Goal: Information Seeking & Learning: Learn about a topic

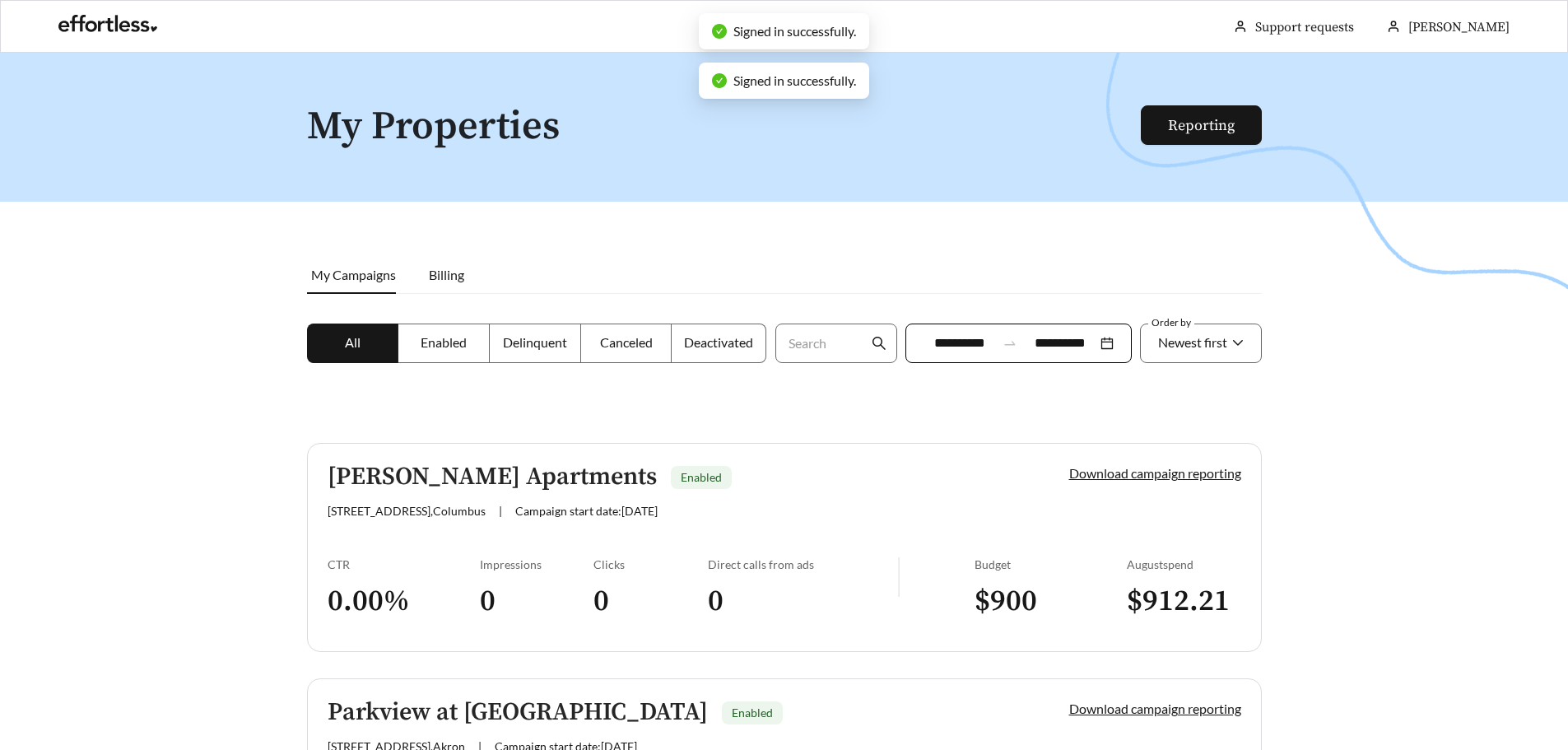
click at [1103, 337] on div "**********" at bounding box center [1018, 343] width 227 height 40
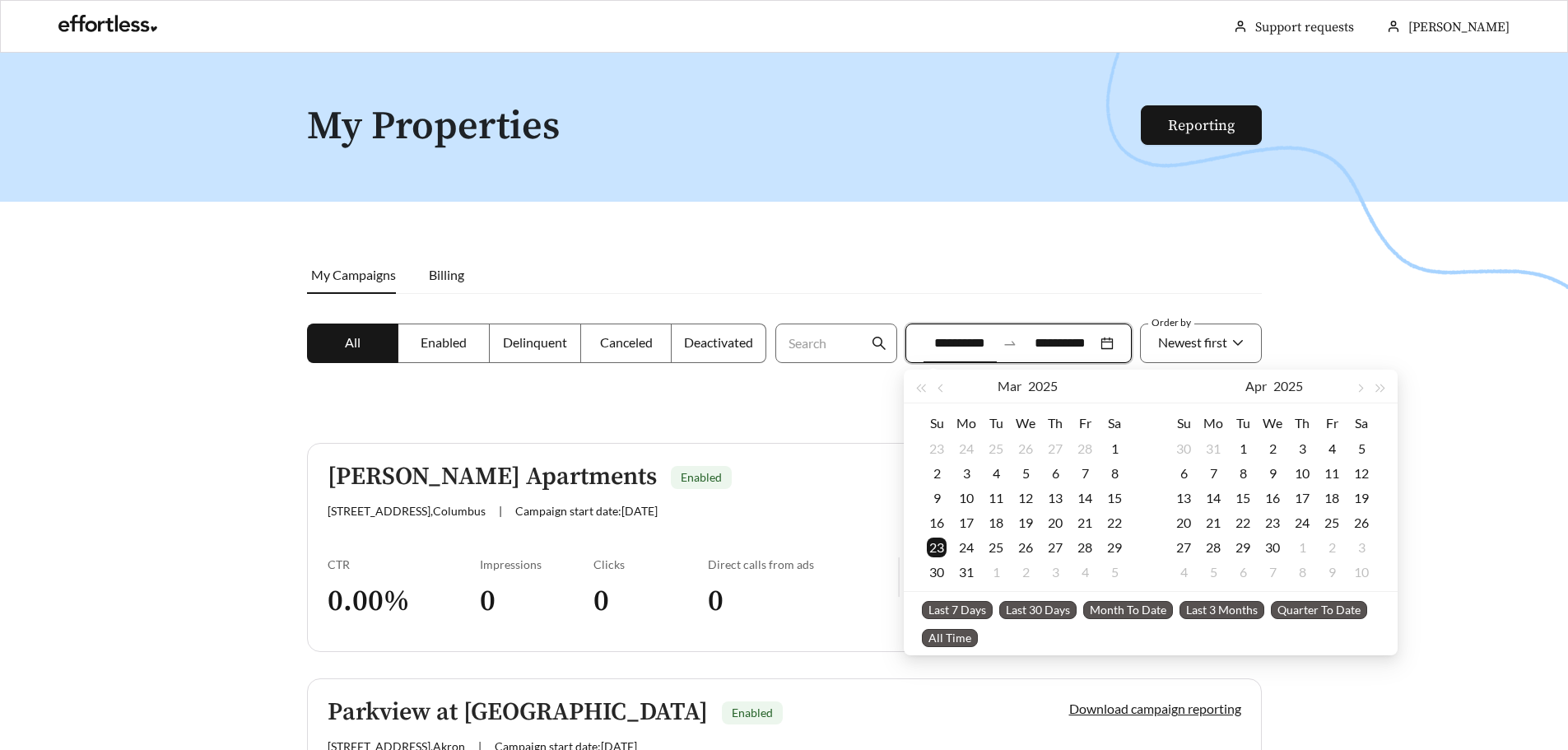
click at [970, 613] on span "Last 7 Days" at bounding box center [958, 609] width 71 height 18
type input "**********"
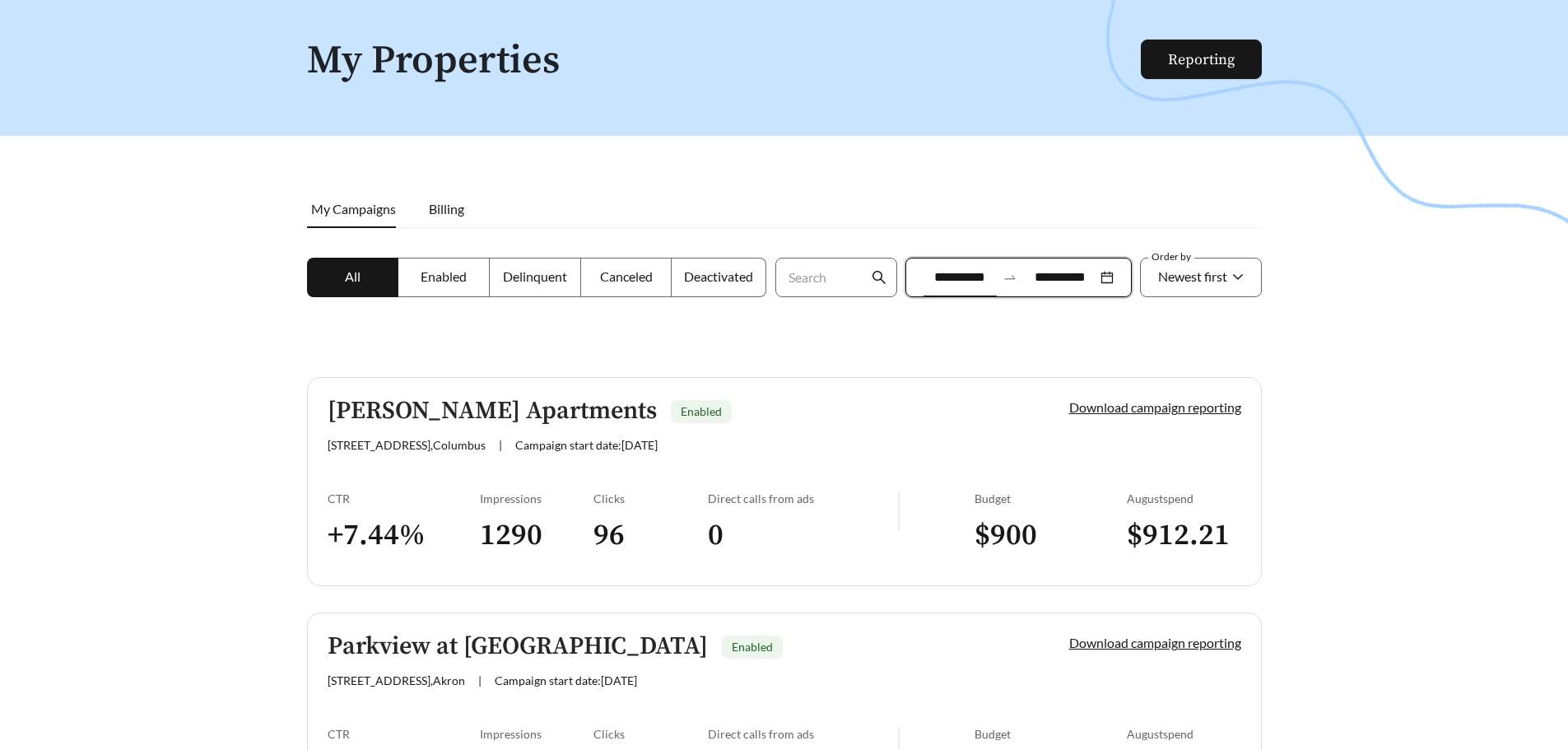
scroll to position [247, 0]
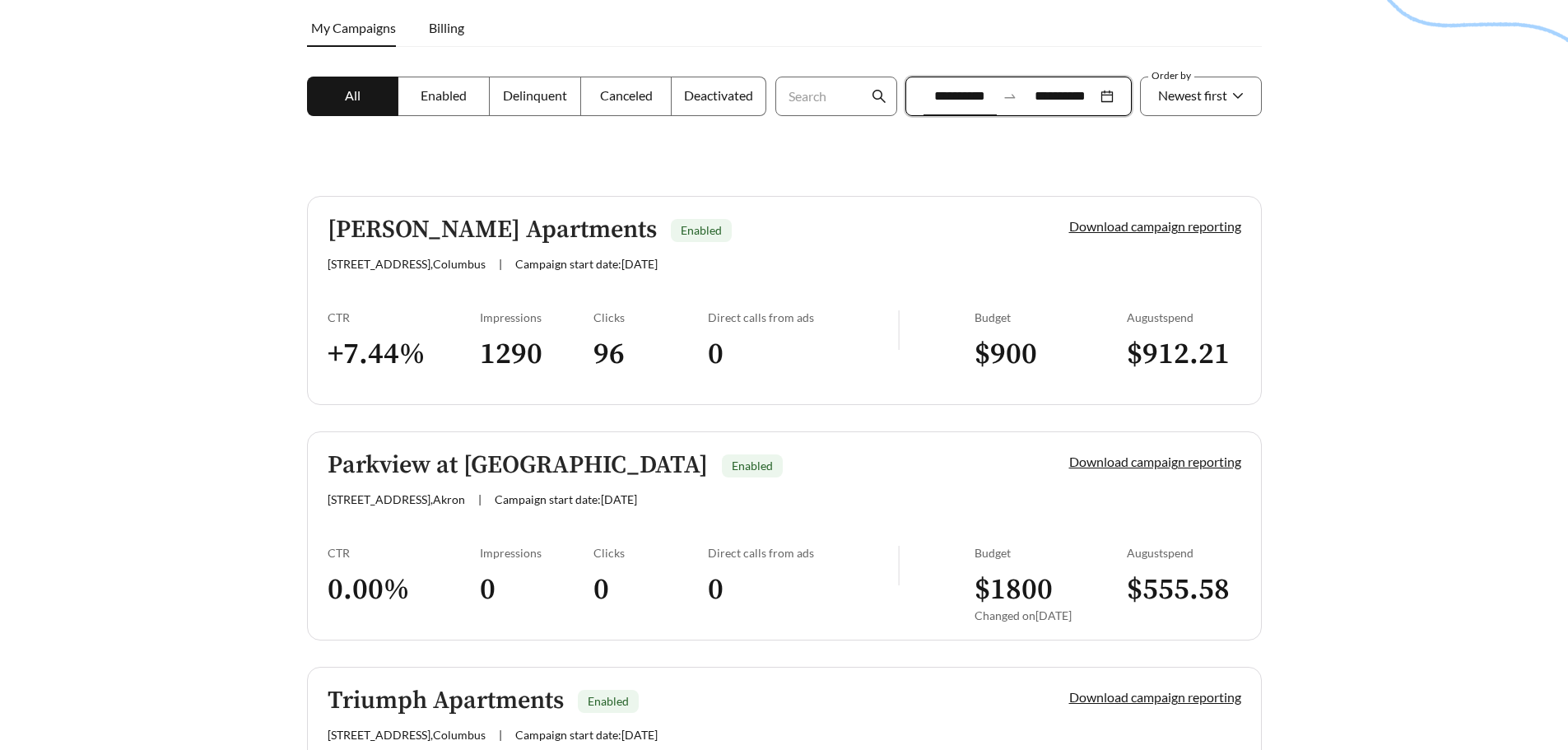
click at [1398, 553] on div at bounding box center [784, 181] width 1568 height 750
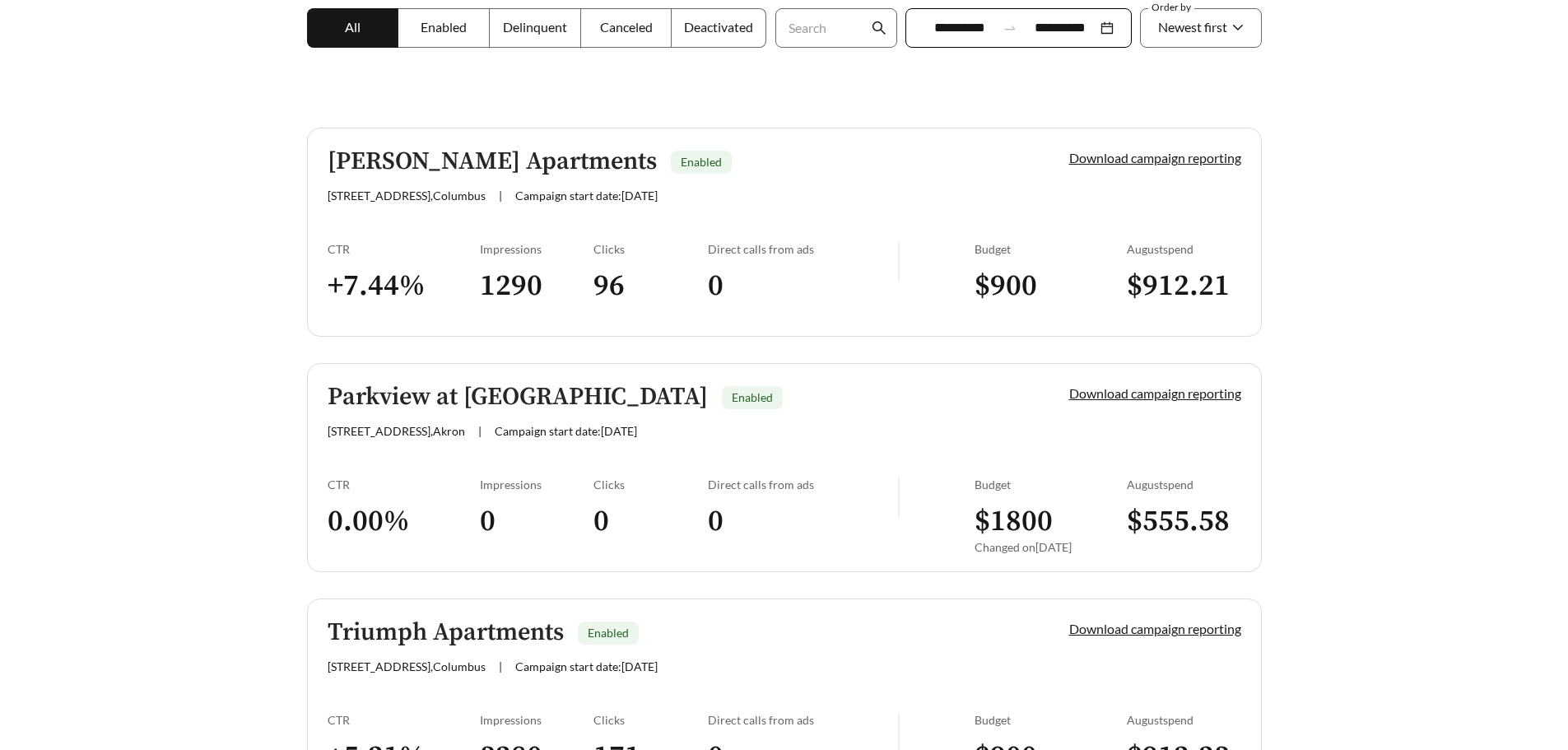
scroll to position [458, 0]
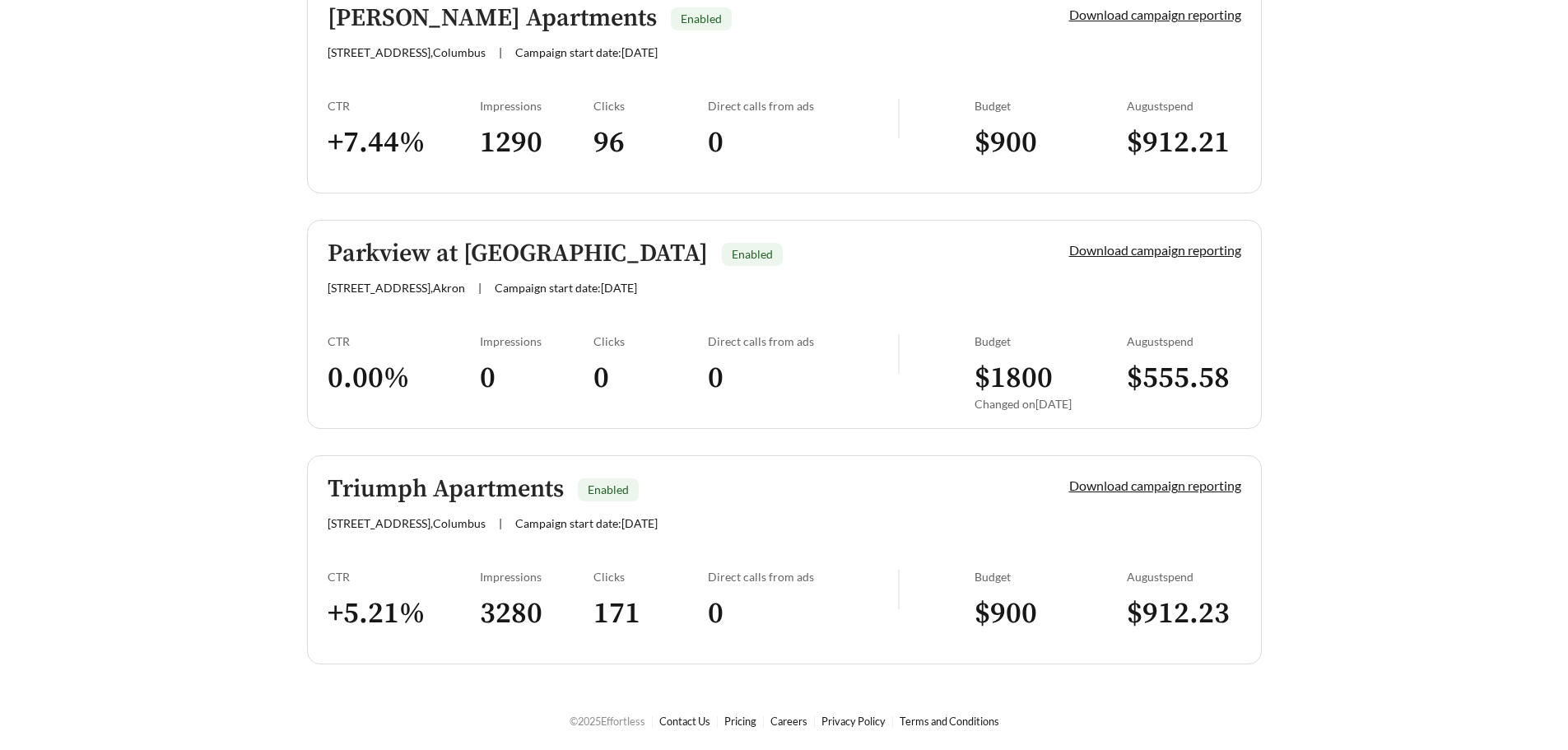
click at [535, 383] on h3 "0" at bounding box center [537, 378] width 115 height 37
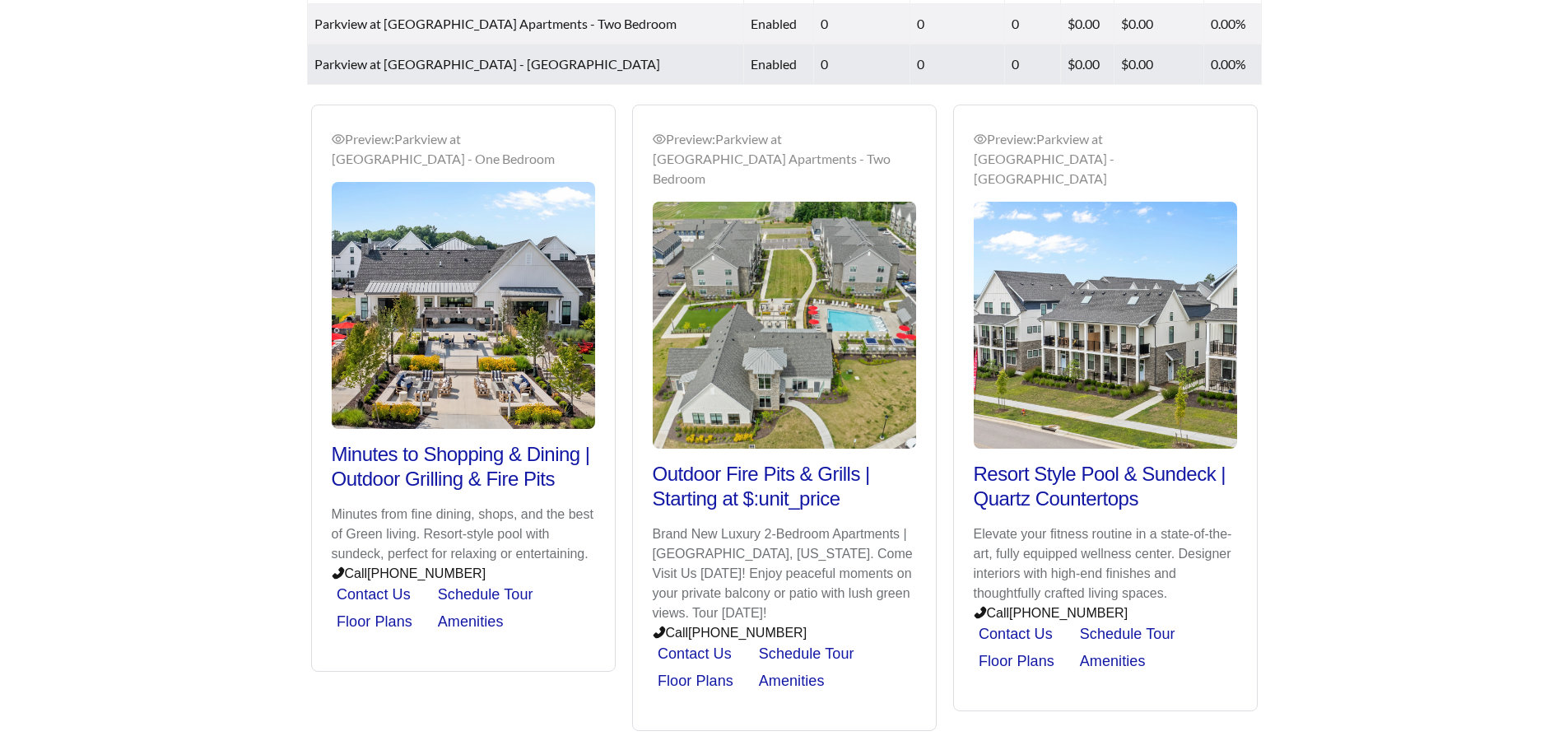
scroll to position [828, 0]
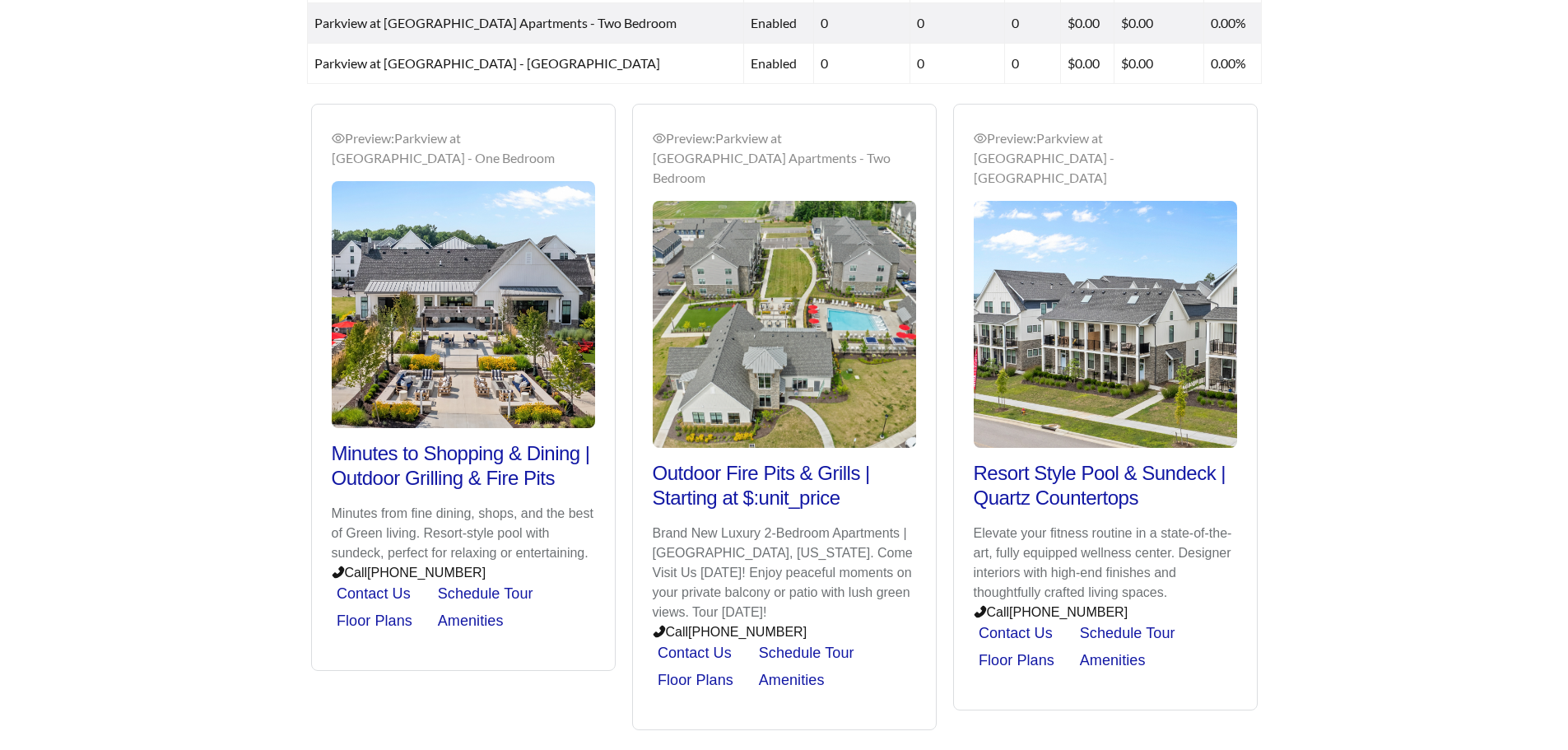
click at [1150, 541] on p "Elevate your fitness routine in a state-of-the-art, fully equipped wellness cen…" at bounding box center [1105, 563] width 264 height 79
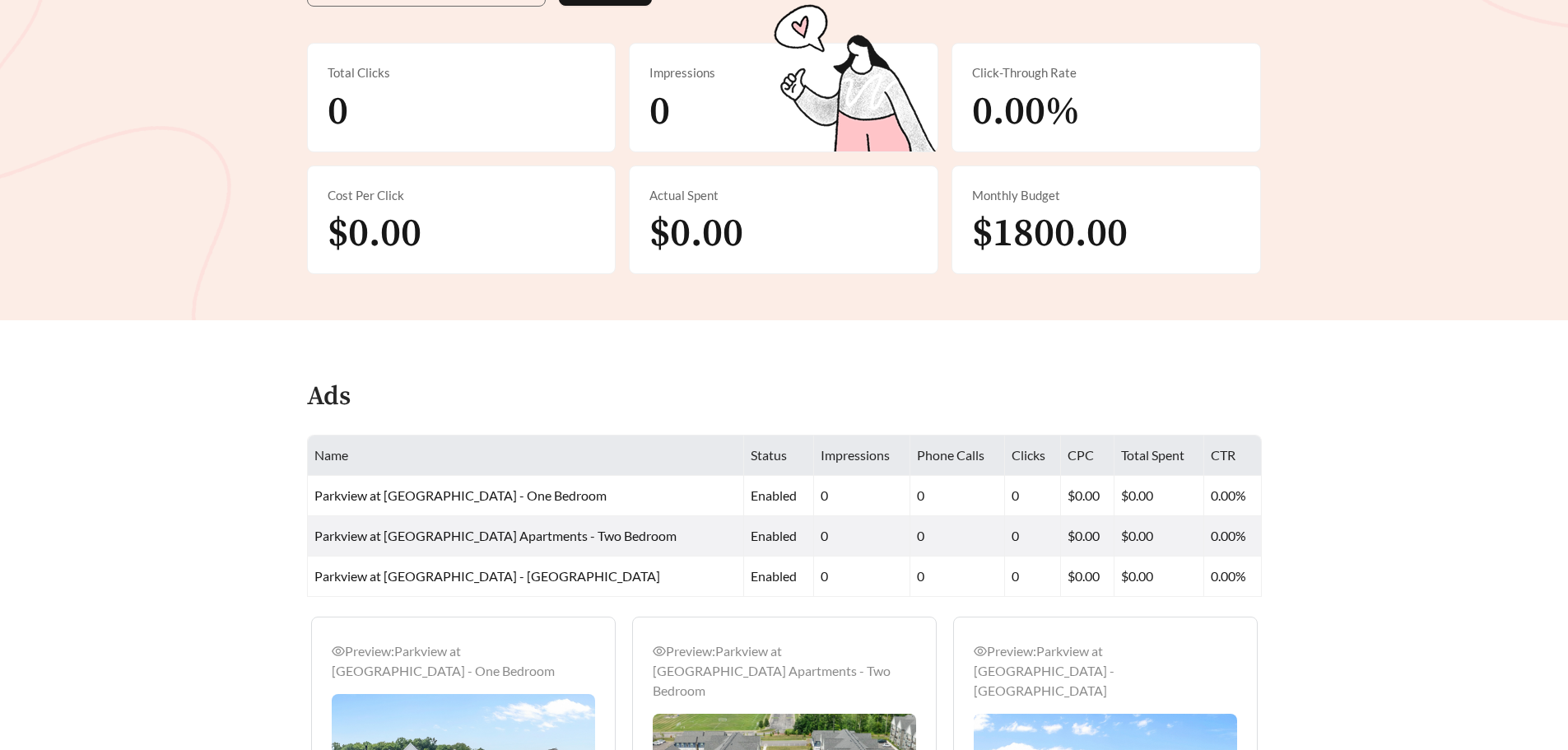
scroll to position [88, 0]
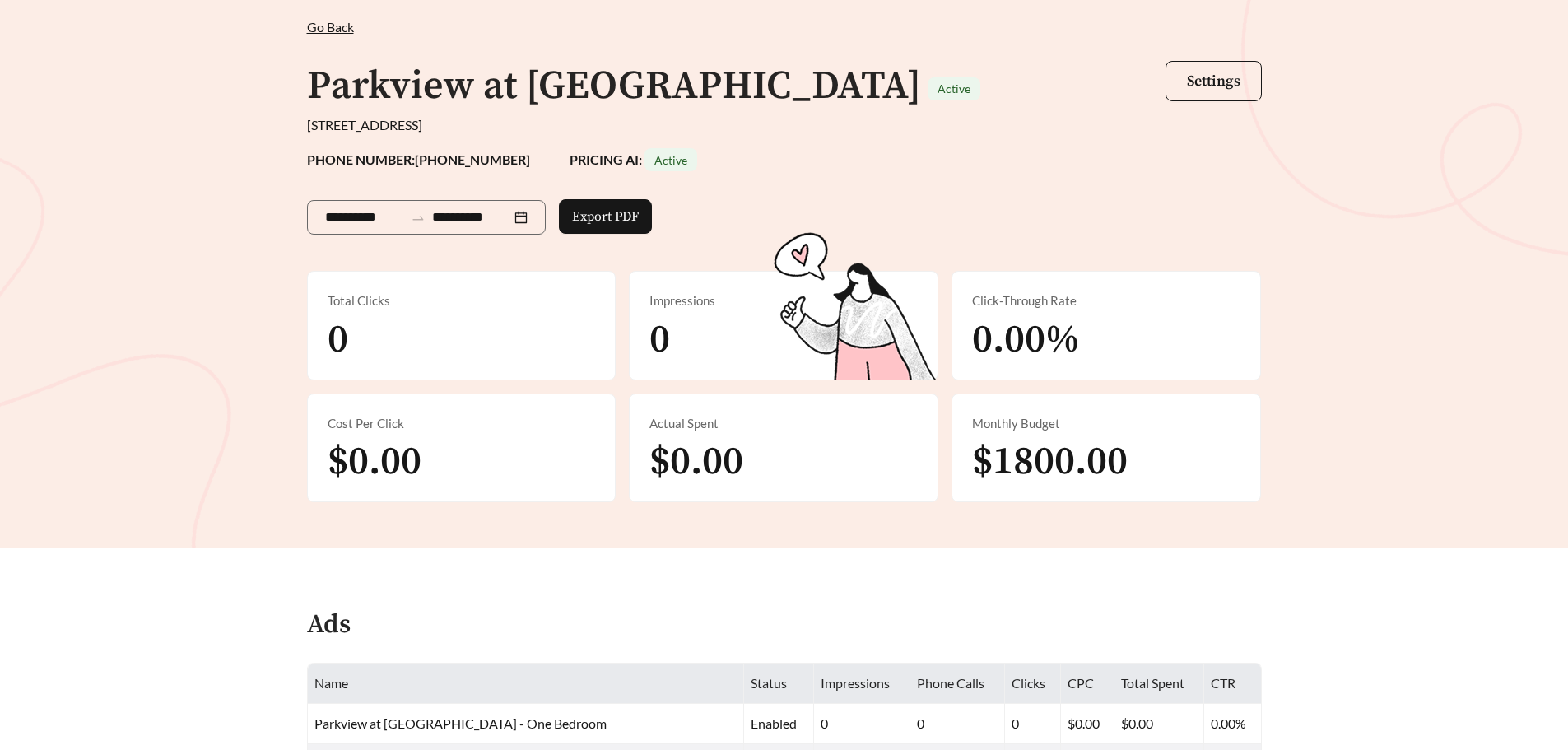
click at [346, 31] on span "Go Back" at bounding box center [330, 26] width 47 height 16
